Goal: Transaction & Acquisition: Purchase product/service

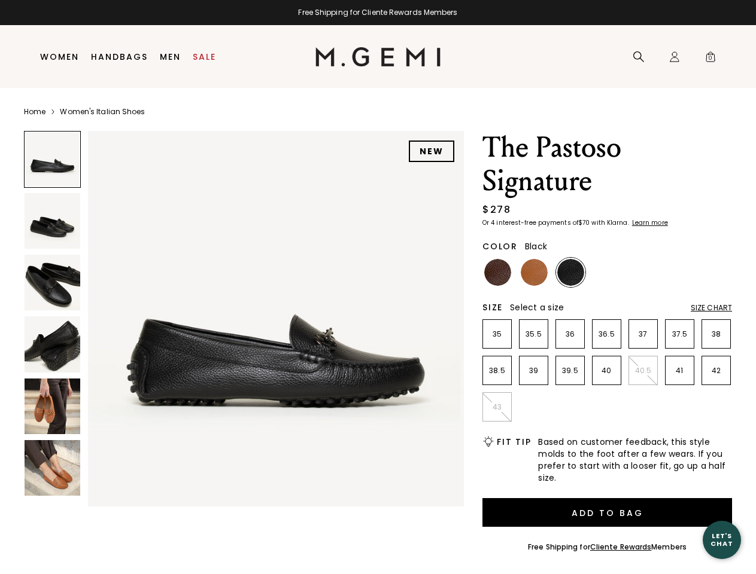
click at [377, 13] on div "Free Shipping for Cliente Rewards Members" at bounding box center [378, 13] width 756 height 10
click at [638, 57] on icon at bounding box center [638, 57] width 12 height 12
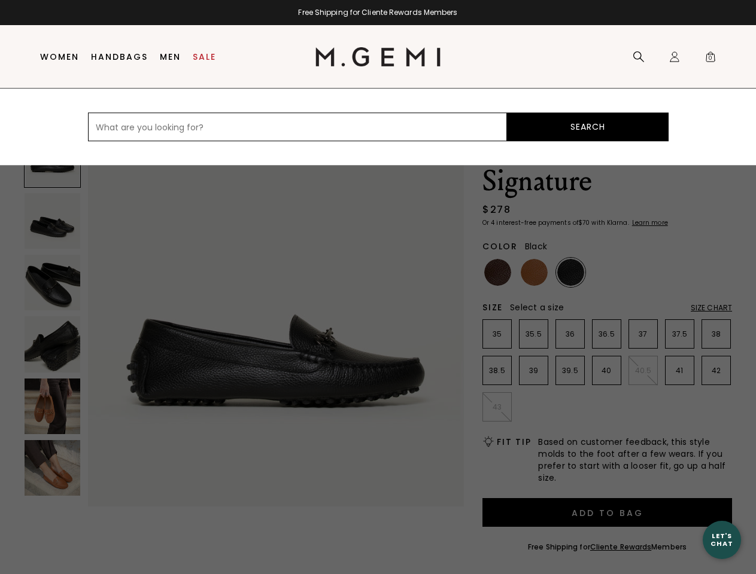
click at [674, 57] on div "Icons/20x20/profile@2x Sign In Orders Rewards Refer a Friend Address Book Call …" at bounding box center [674, 57] width 24 height 63
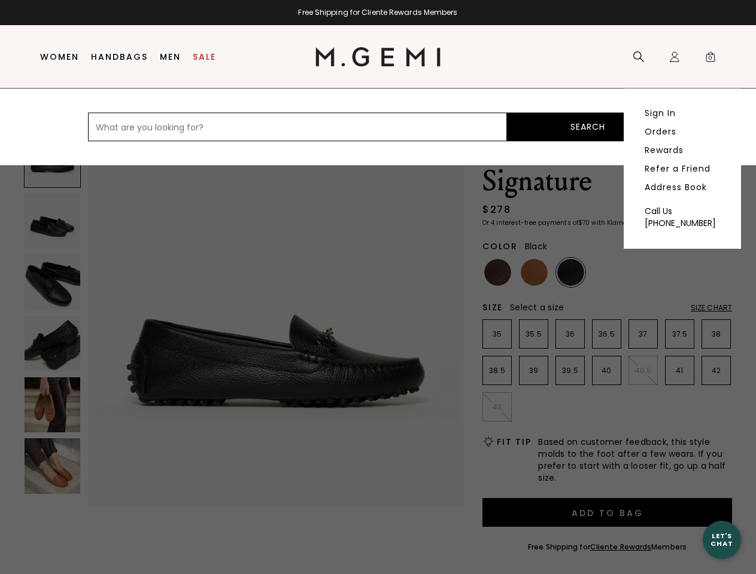
click at [710, 57] on span "0" at bounding box center [710, 59] width 12 height 12
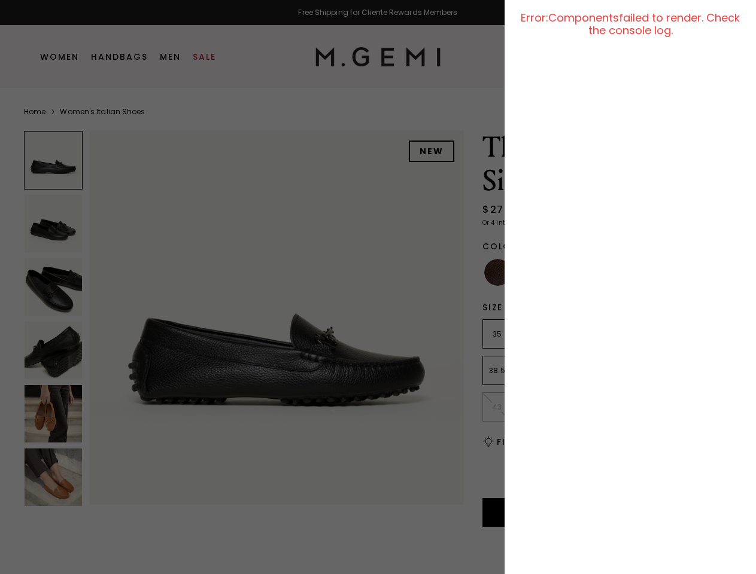
click at [95, 119] on div at bounding box center [378, 287] width 756 height 574
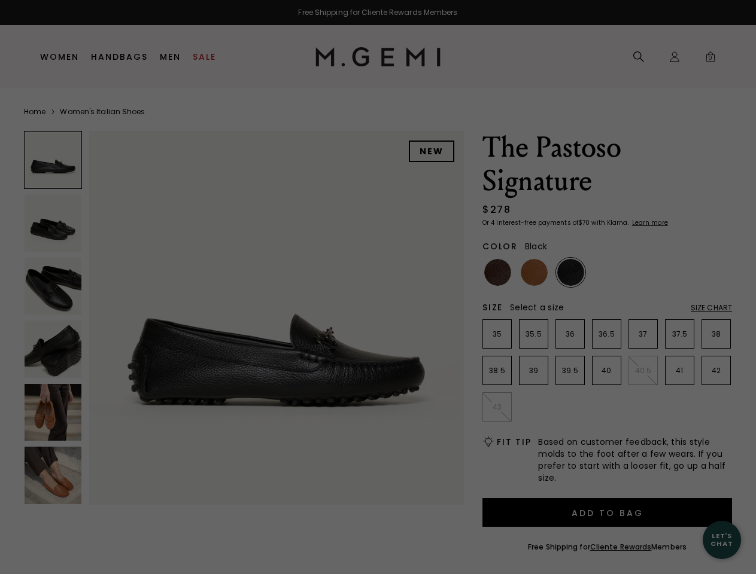
click at [243, 316] on div "Free Shipping for Cliente Rewards Members Icons/20x20/hamburger@2x Women Shop A…" at bounding box center [378, 287] width 756 height 574
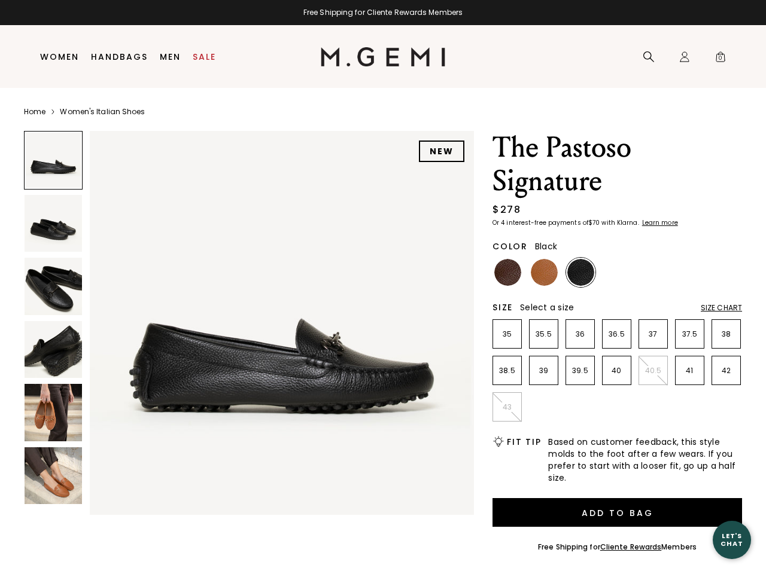
click at [52, 159] on div at bounding box center [53, 160] width 59 height 59
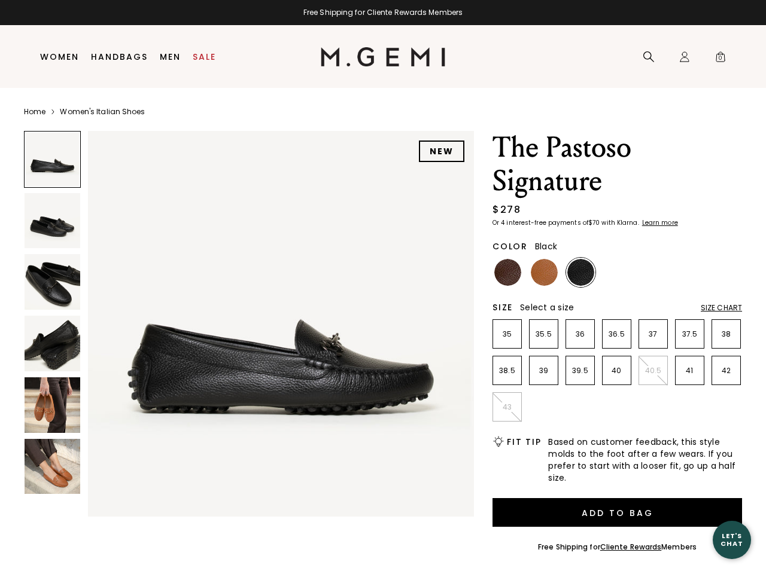
click at [52, 221] on img at bounding box center [53, 221] width 56 height 56
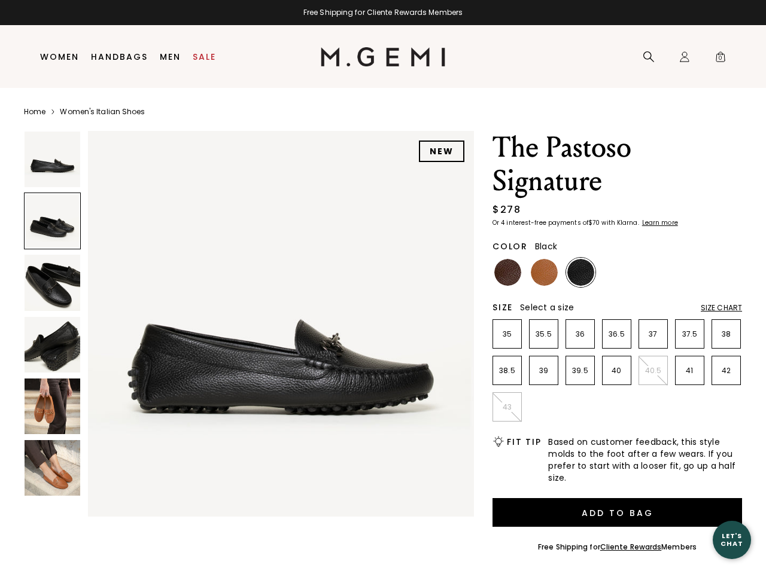
click at [52, 282] on img at bounding box center [53, 283] width 56 height 56
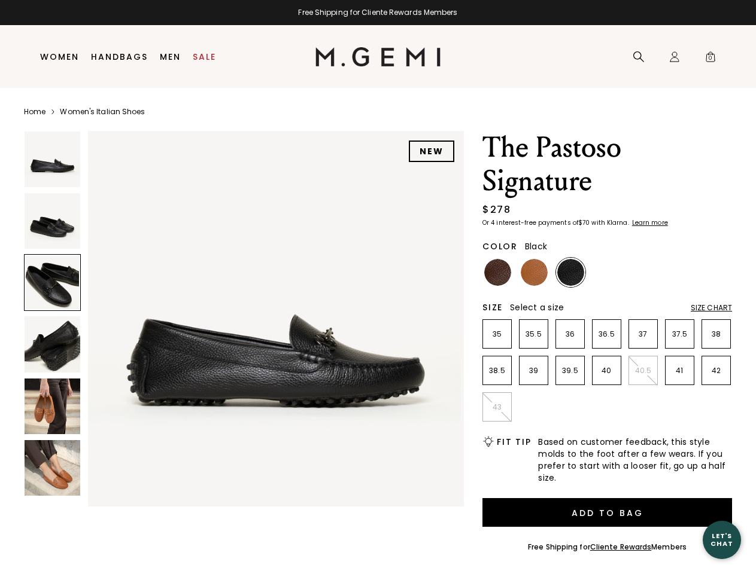
click at [52, 344] on img at bounding box center [53, 344] width 56 height 56
